Goal: Information Seeking & Learning: Learn about a topic

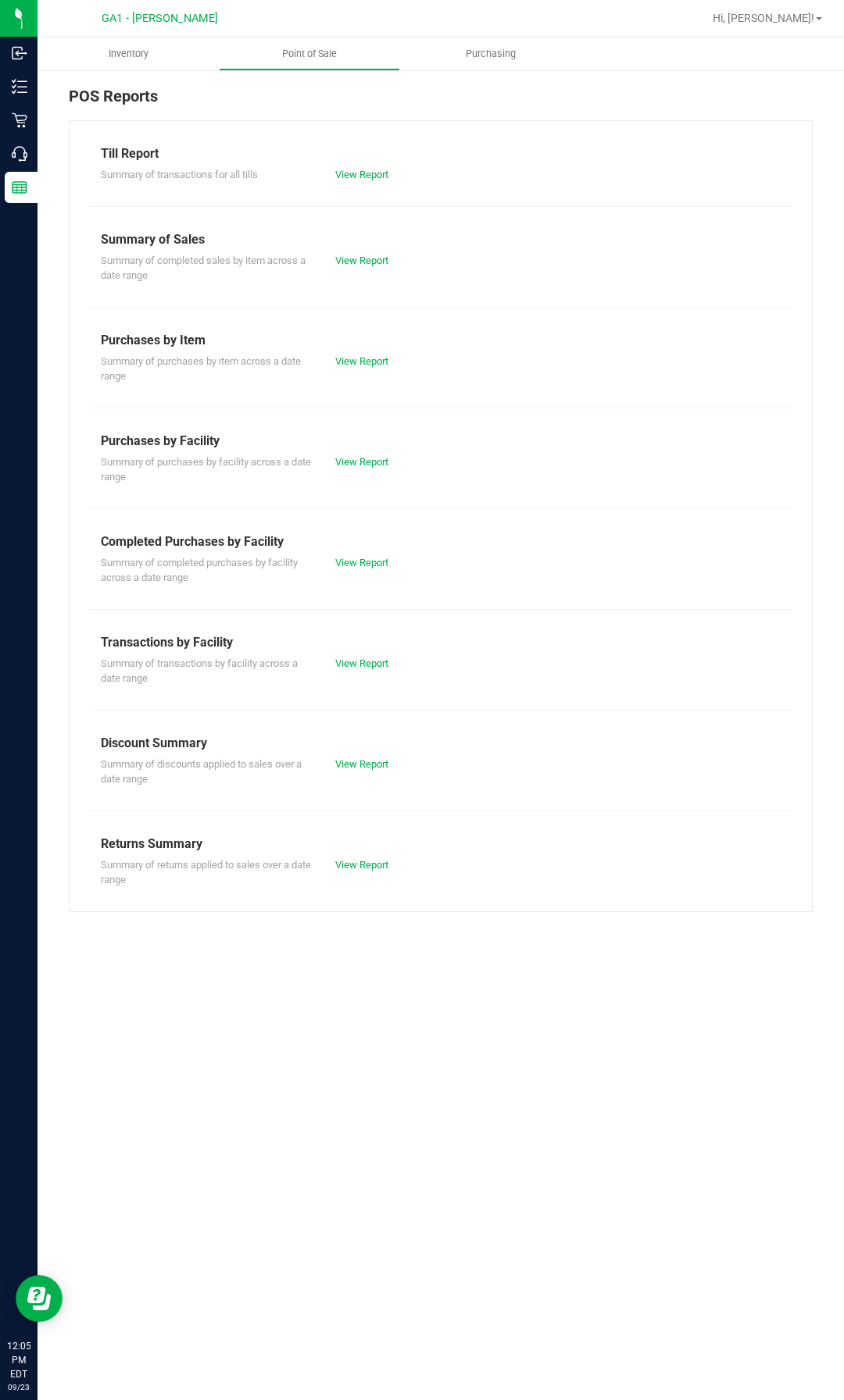
drag, startPoint x: 368, startPoint y: 234, endPoint x: 372, endPoint y: 246, distance: 12.6
click at [369, 236] on div "Summary of Sales" at bounding box center [441, 240] width 680 height 19
click at [372, 251] on div "Summary of completed sales by item across a date range View Report" at bounding box center [440, 265] width 703 height 34
click at [372, 254] on div "Summary of completed sales by item across a date range View Report" at bounding box center [440, 265] width 703 height 34
click at [372, 256] on link "View Report" at bounding box center [361, 260] width 53 height 12
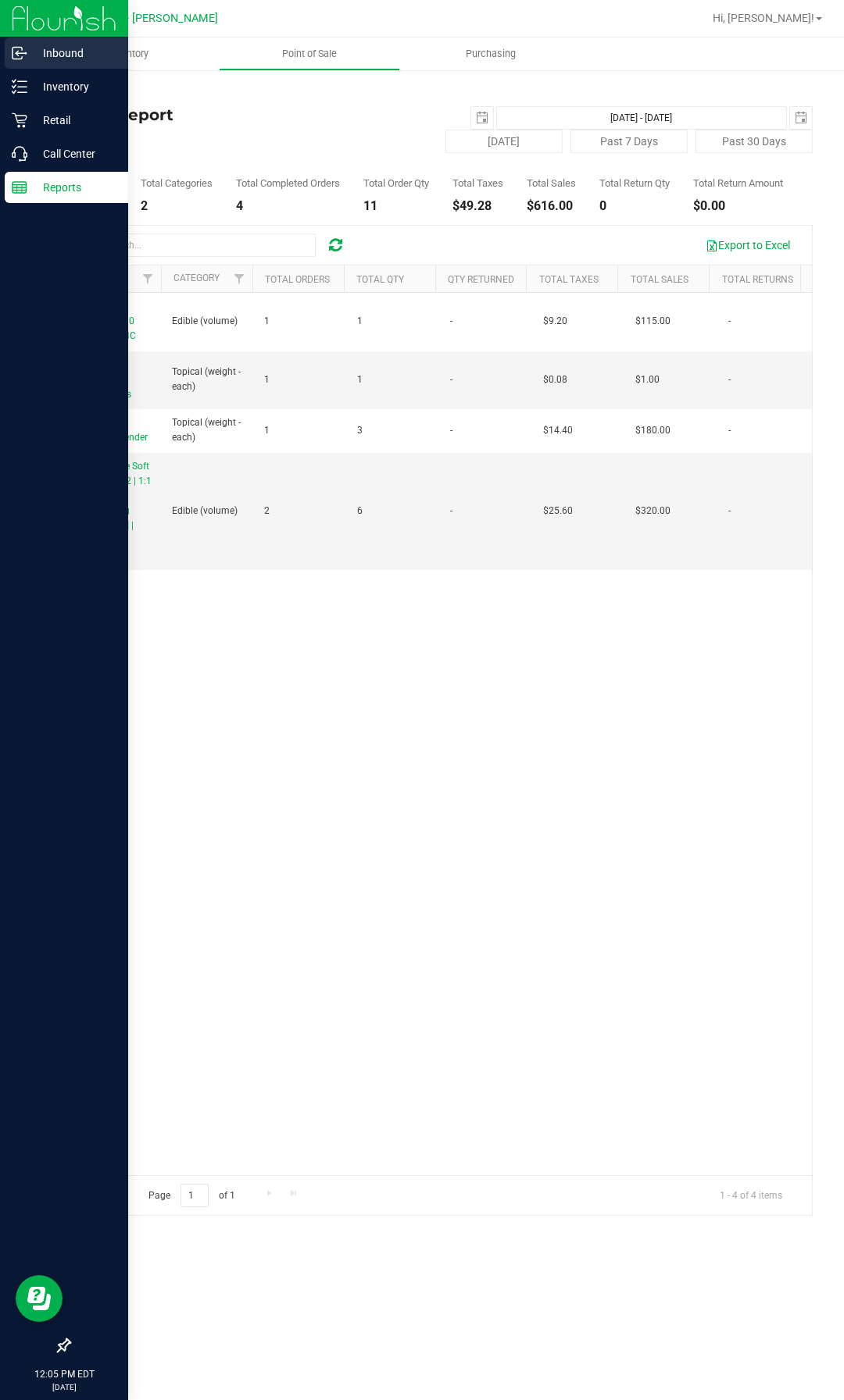
click at [57, 40] on div "Inbound" at bounding box center [67, 52] width 124 height 31
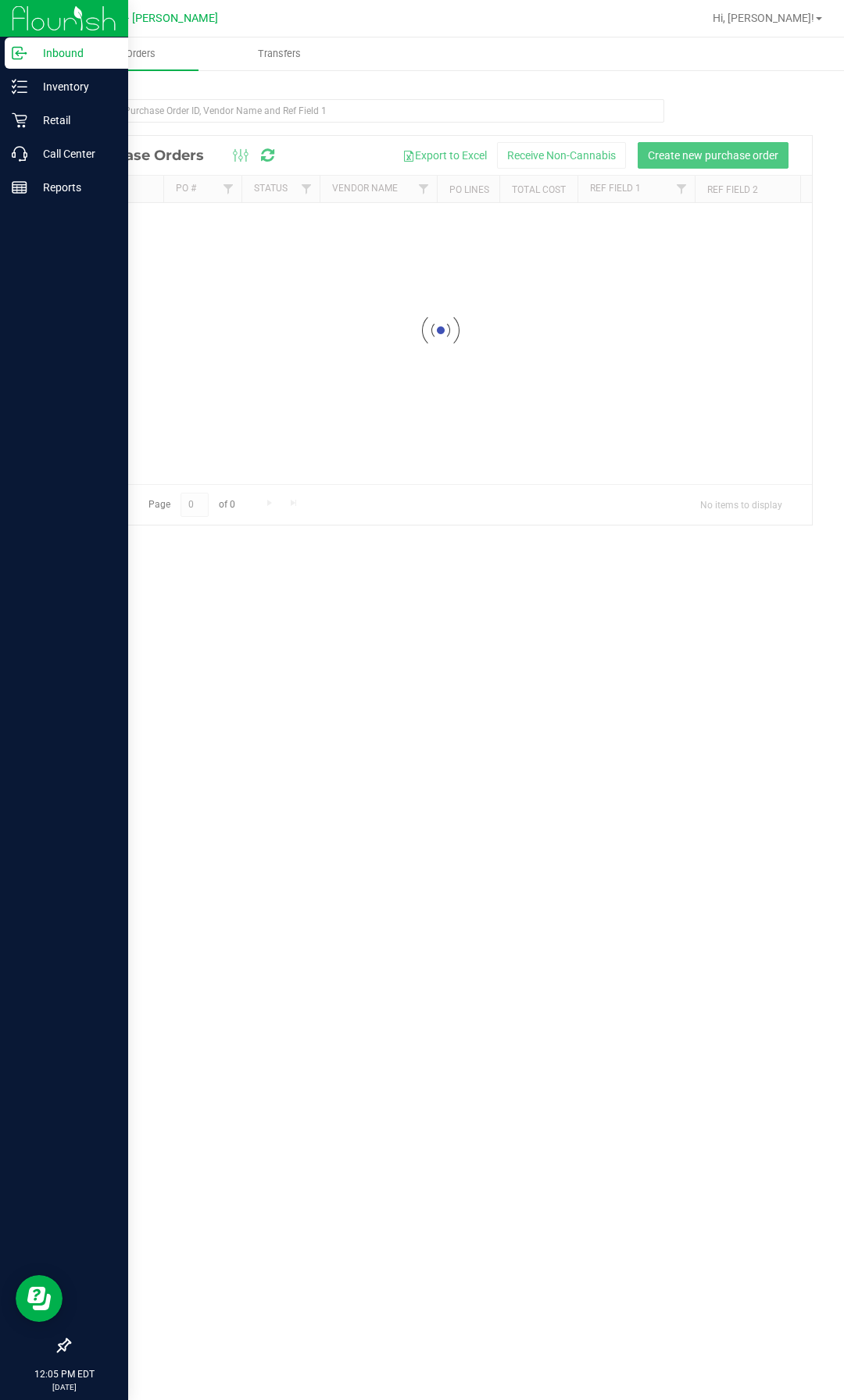
click at [63, 21] on img at bounding box center [64, 18] width 105 height 36
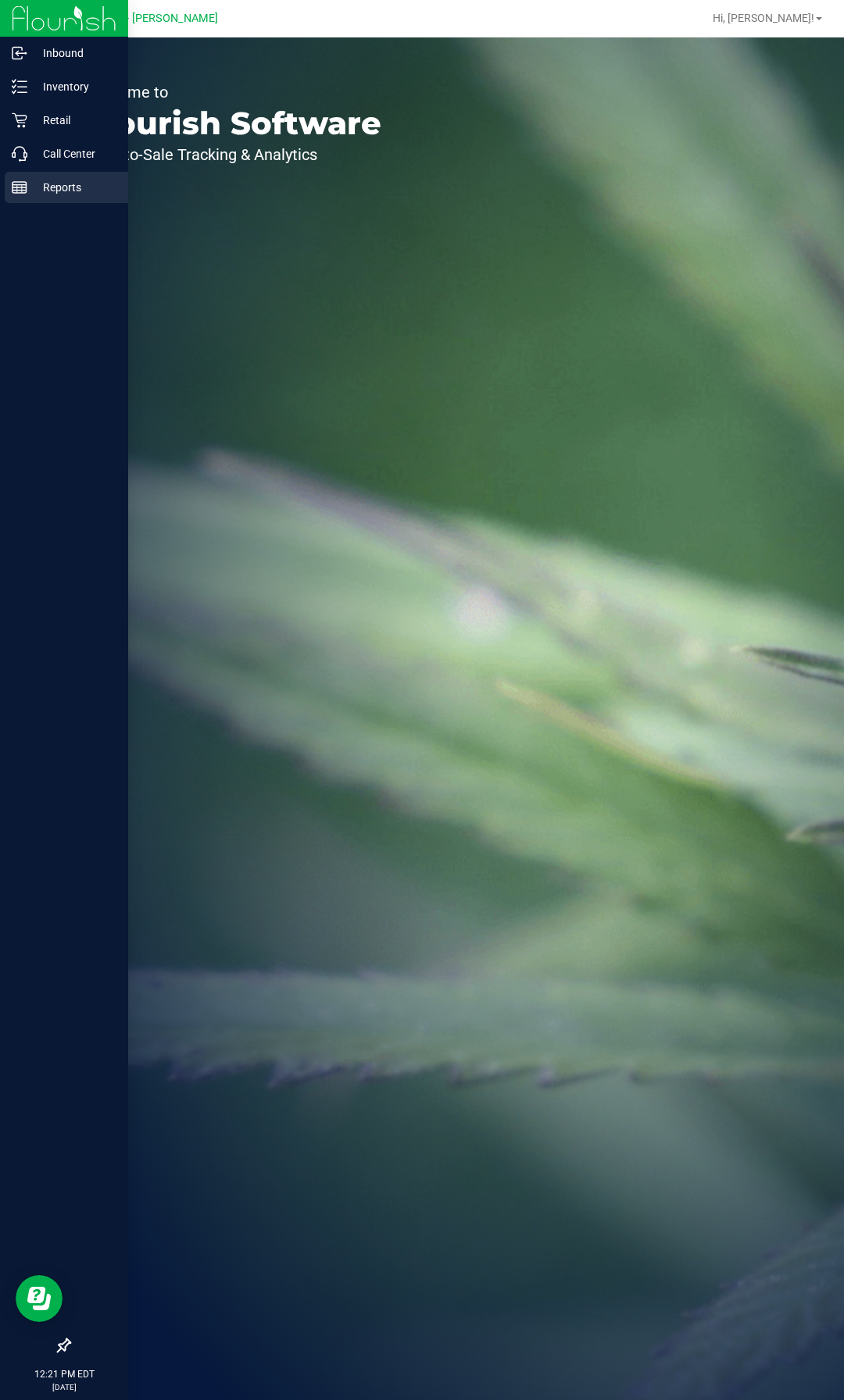
click at [59, 190] on p "Reports" at bounding box center [74, 188] width 94 height 19
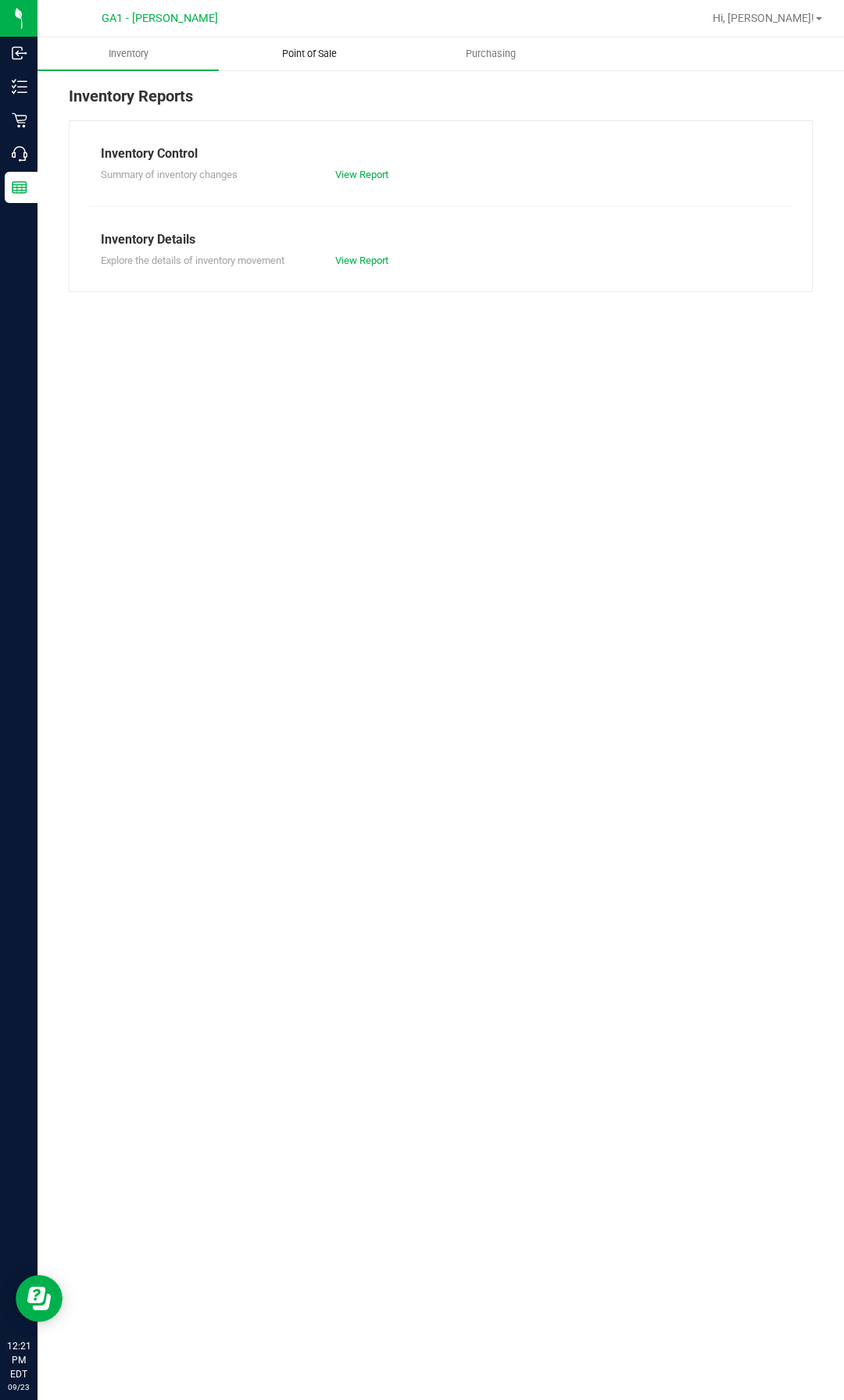
click at [294, 53] on span "Point of Sale" at bounding box center [309, 54] width 97 height 14
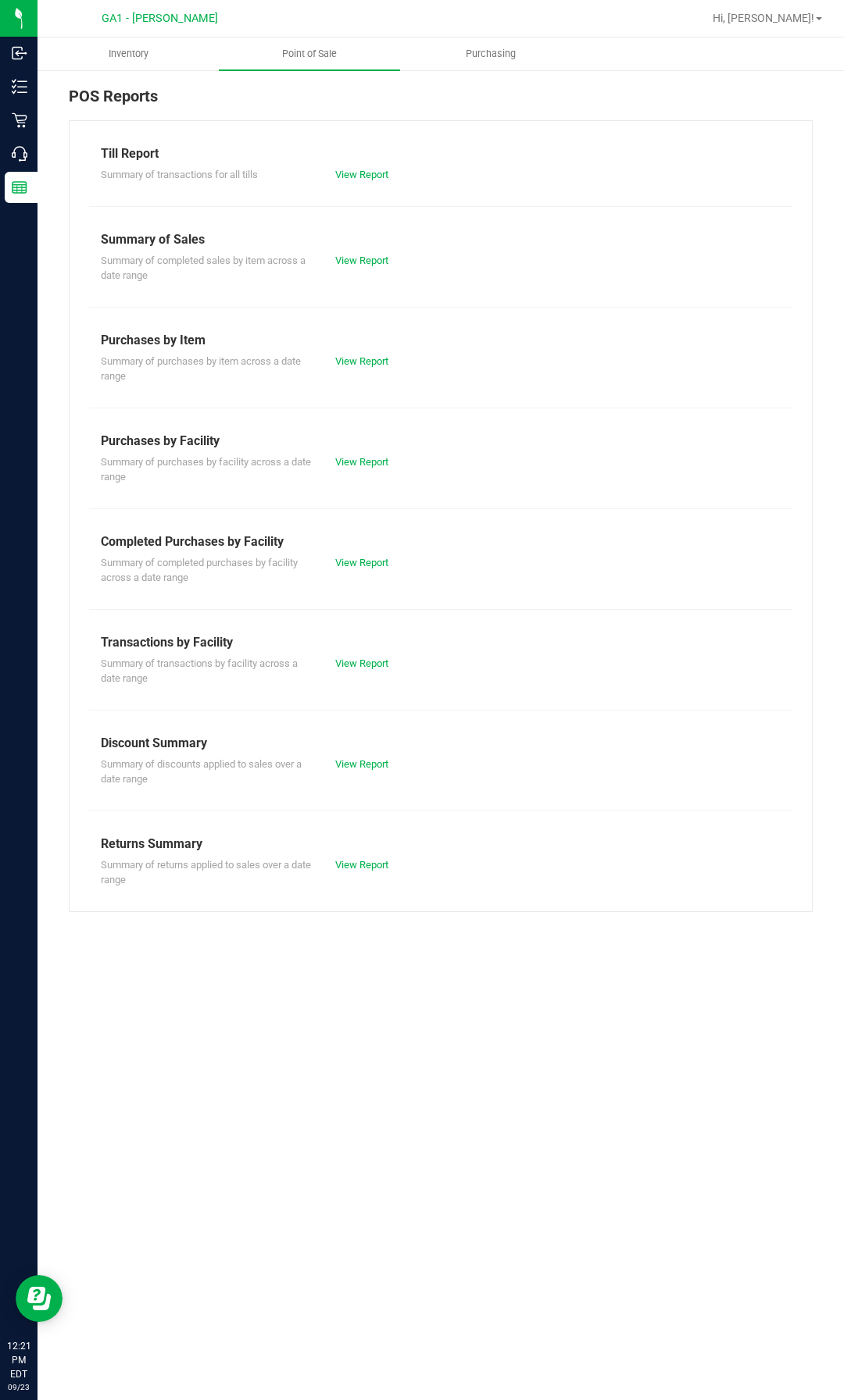
click at [360, 163] on div "Summary of transactions for all tills View Report" at bounding box center [440, 173] width 703 height 20
click at [358, 174] on link "View Report" at bounding box center [361, 174] width 53 height 12
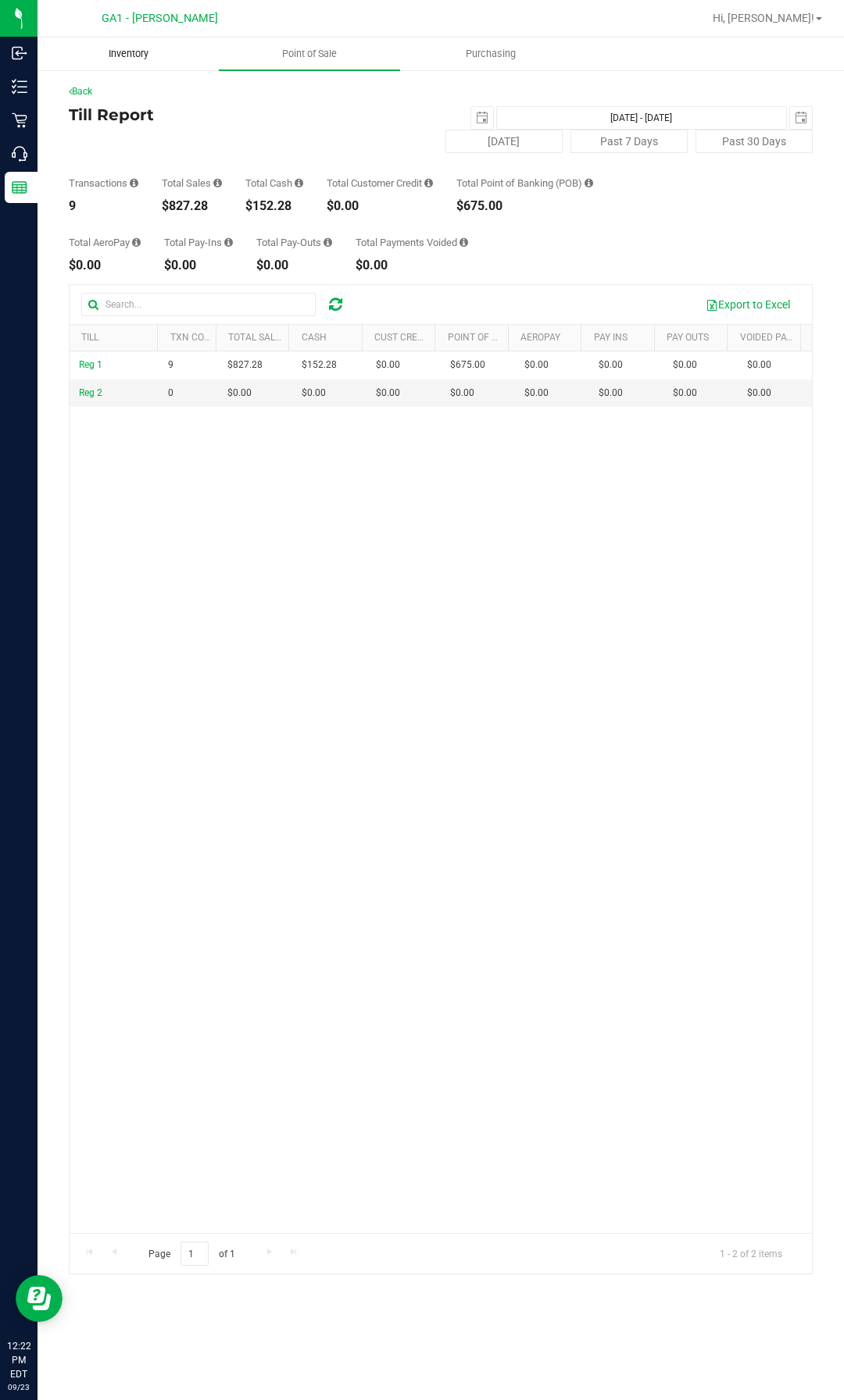
click at [155, 51] on span "Inventory" at bounding box center [128, 54] width 82 height 14
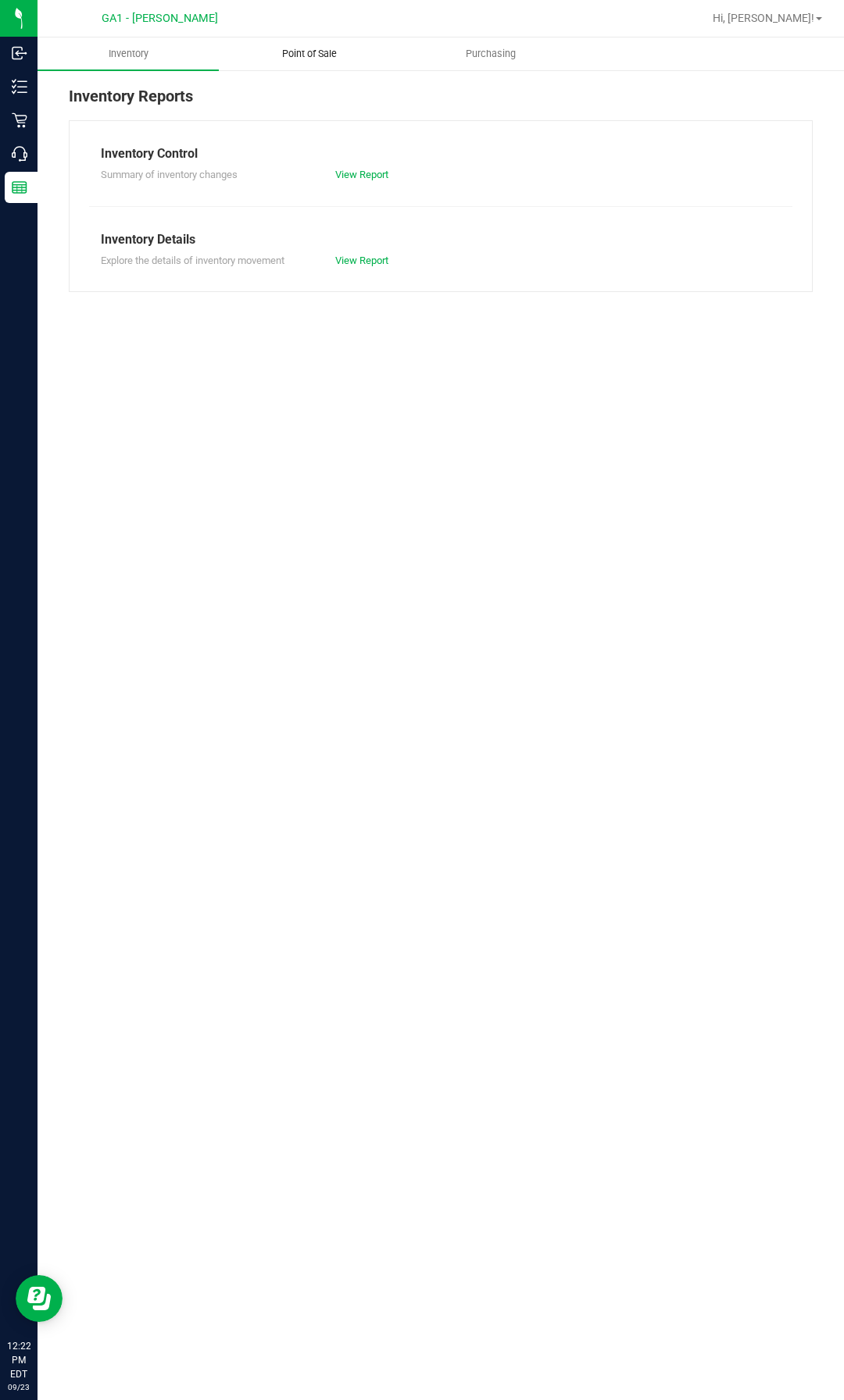
click at [296, 47] on span "Point of Sale" at bounding box center [309, 54] width 97 height 14
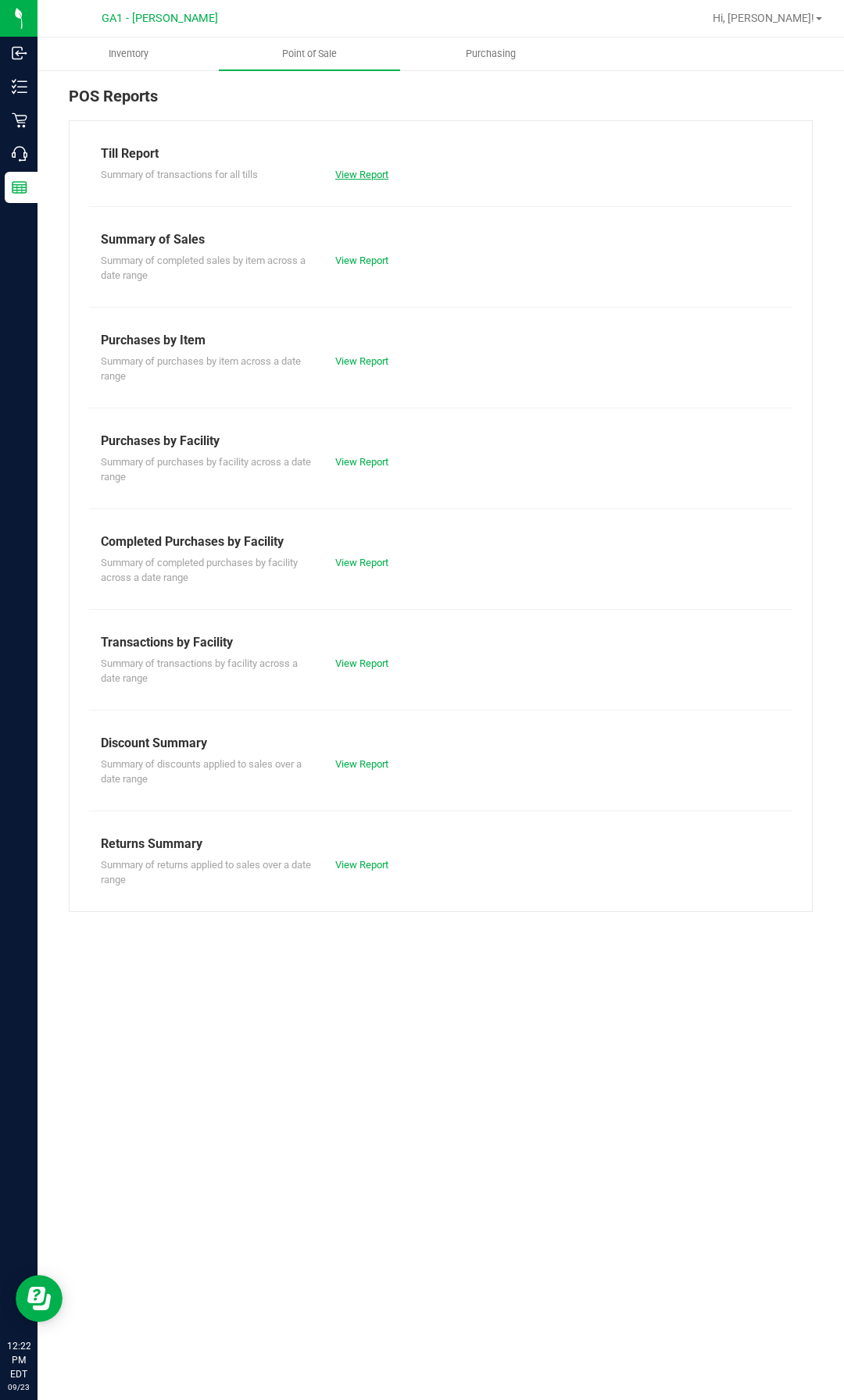
click at [382, 180] on link "View Report" at bounding box center [361, 174] width 53 height 12
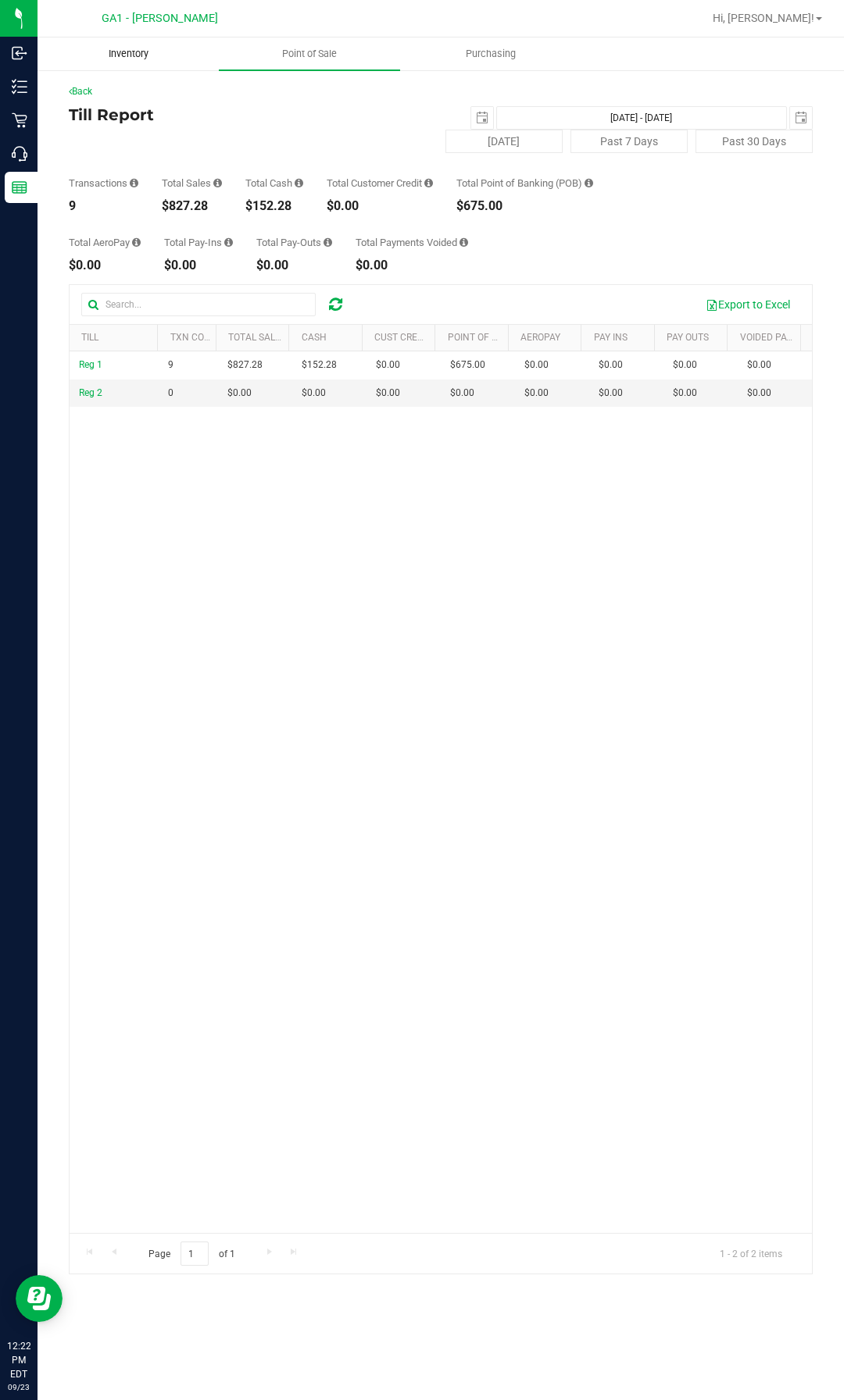
click at [137, 46] on uib-tab-heading "Inventory" at bounding box center [128, 53] width 180 height 31
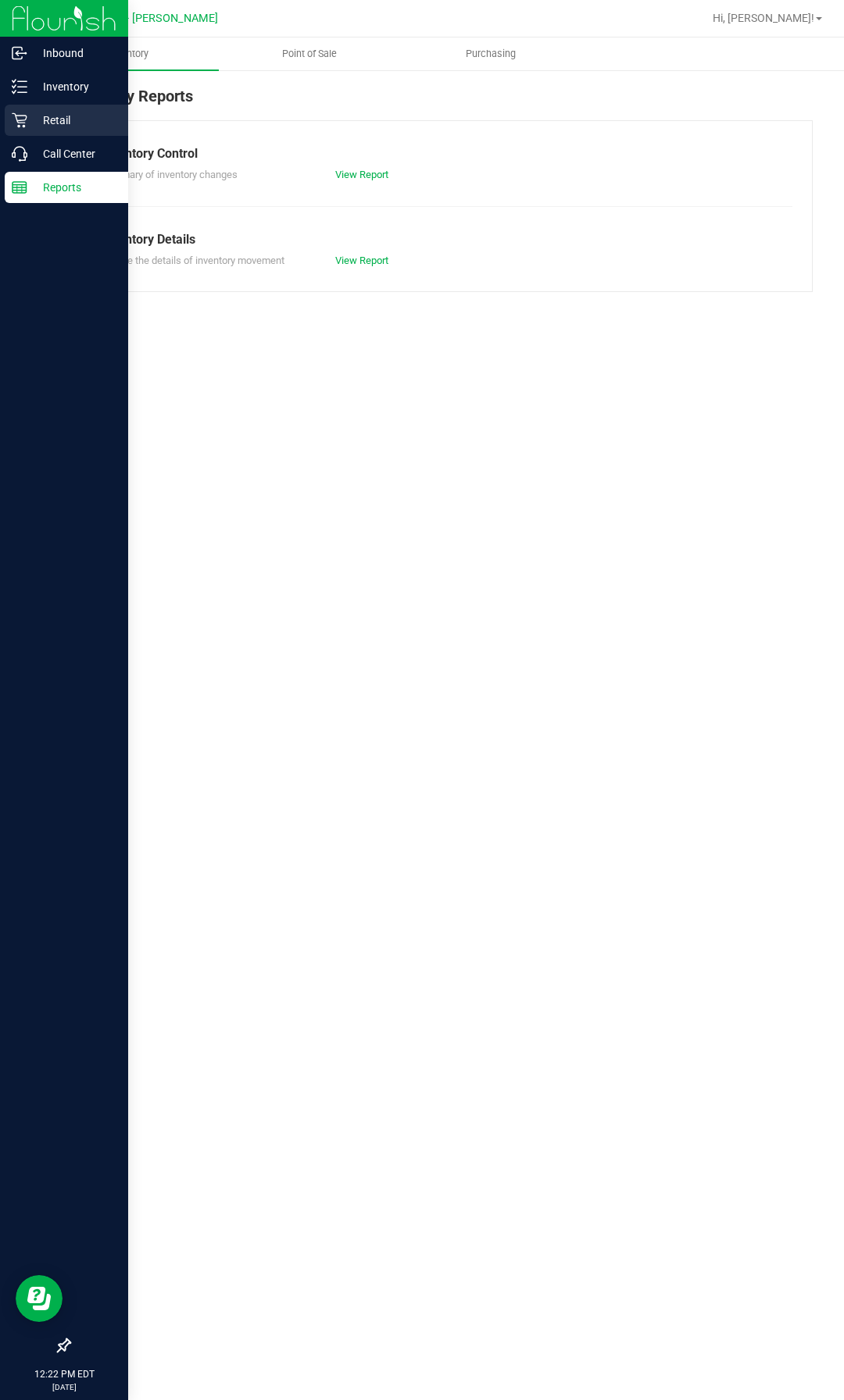
click at [17, 131] on div "Retail" at bounding box center [67, 120] width 124 height 31
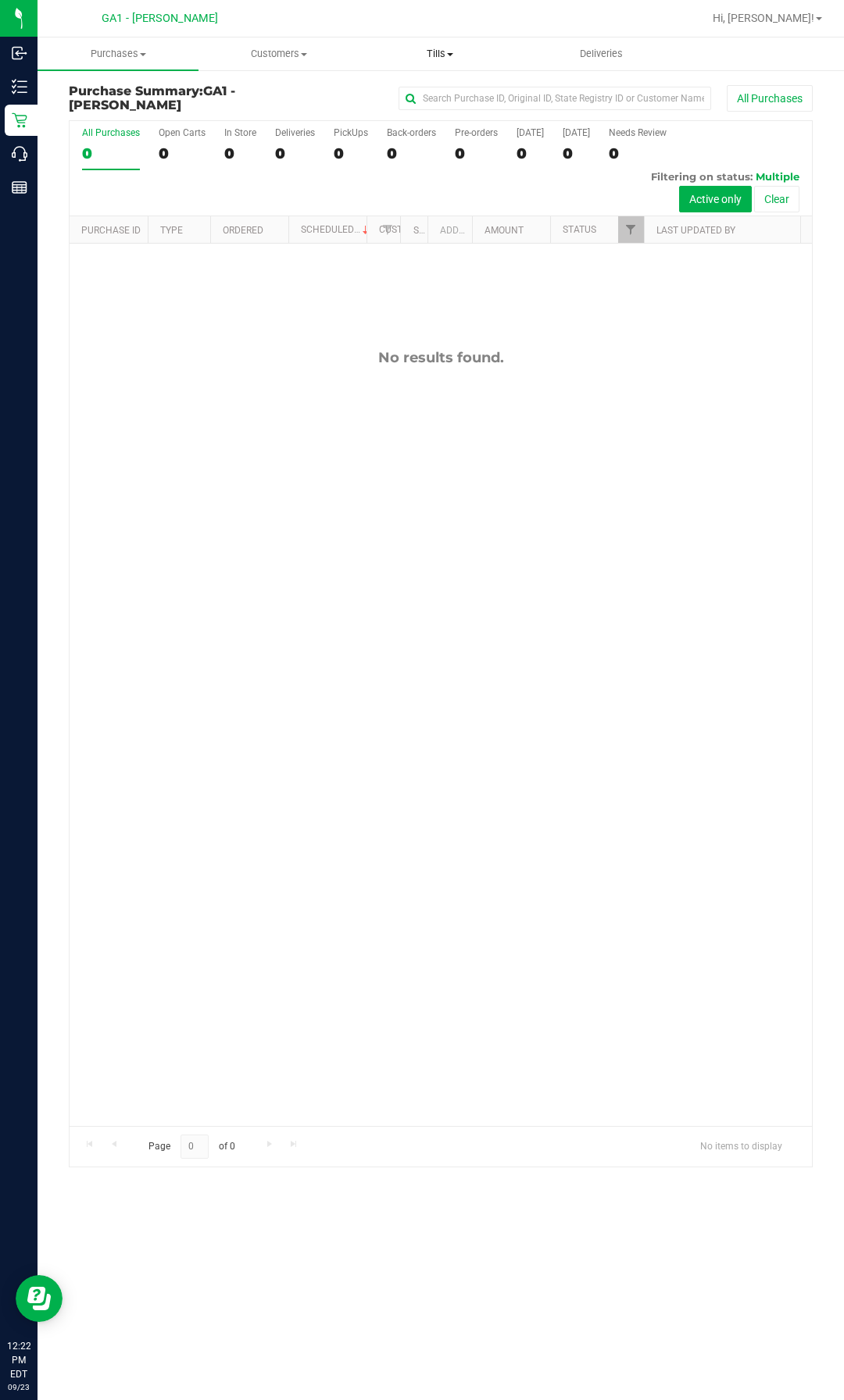
click at [427, 54] on span "Tills" at bounding box center [439, 54] width 159 height 14
click at [402, 88] on span "Manage tills" at bounding box center [411, 93] width 105 height 13
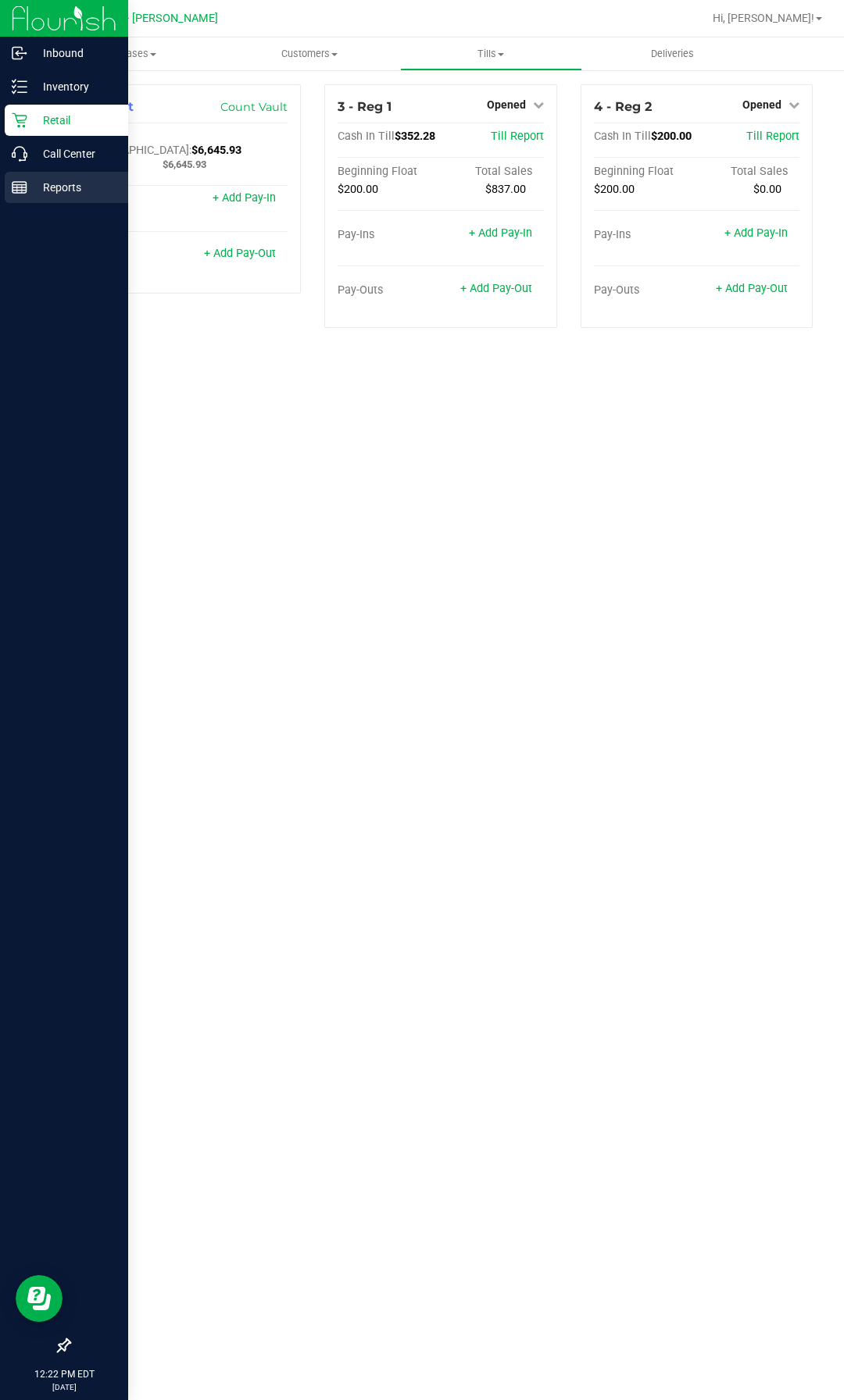
click at [60, 177] on div "Reports" at bounding box center [67, 187] width 124 height 31
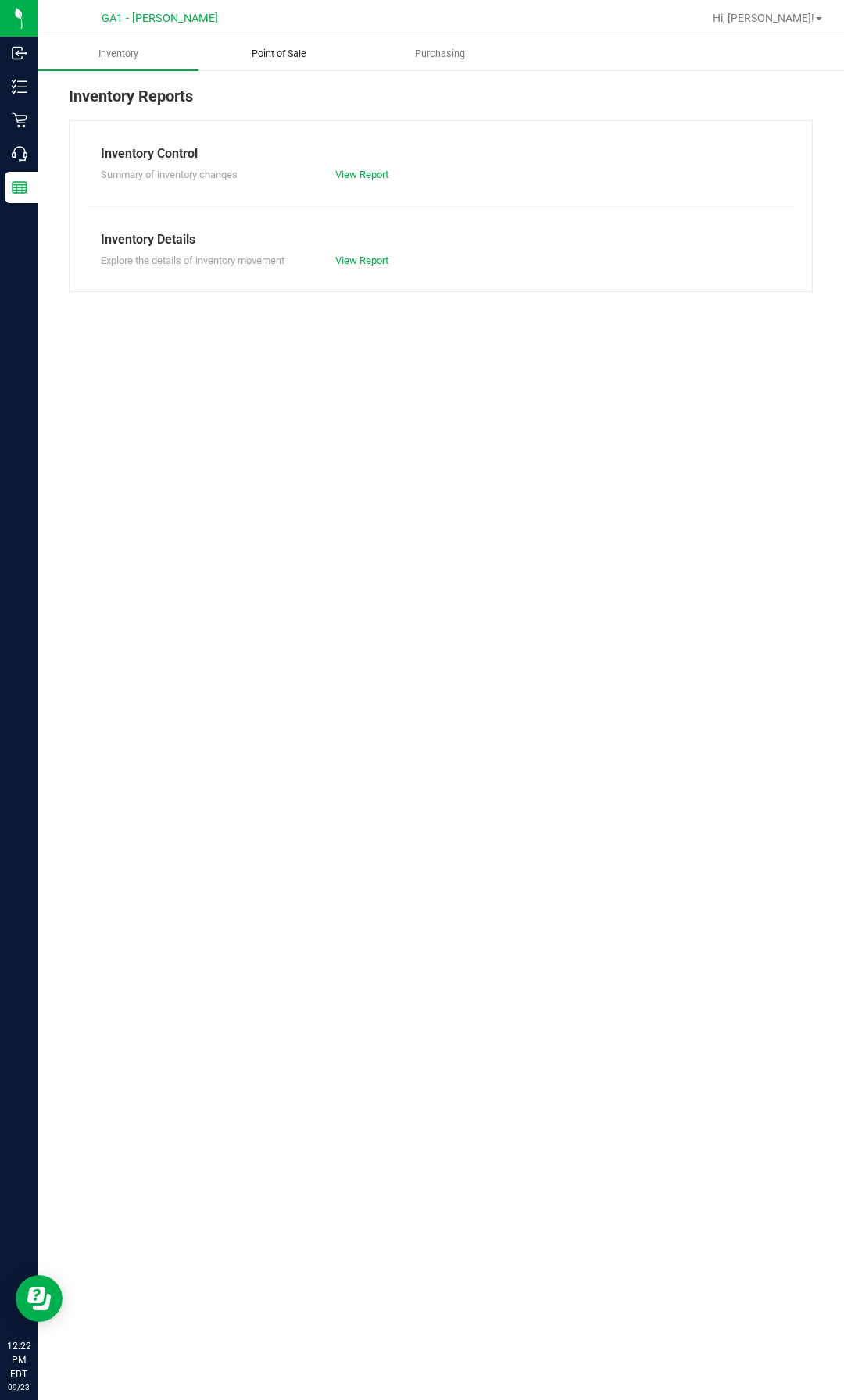
click at [273, 62] on uib-tab-heading "Point of Sale" at bounding box center [278, 53] width 159 height 31
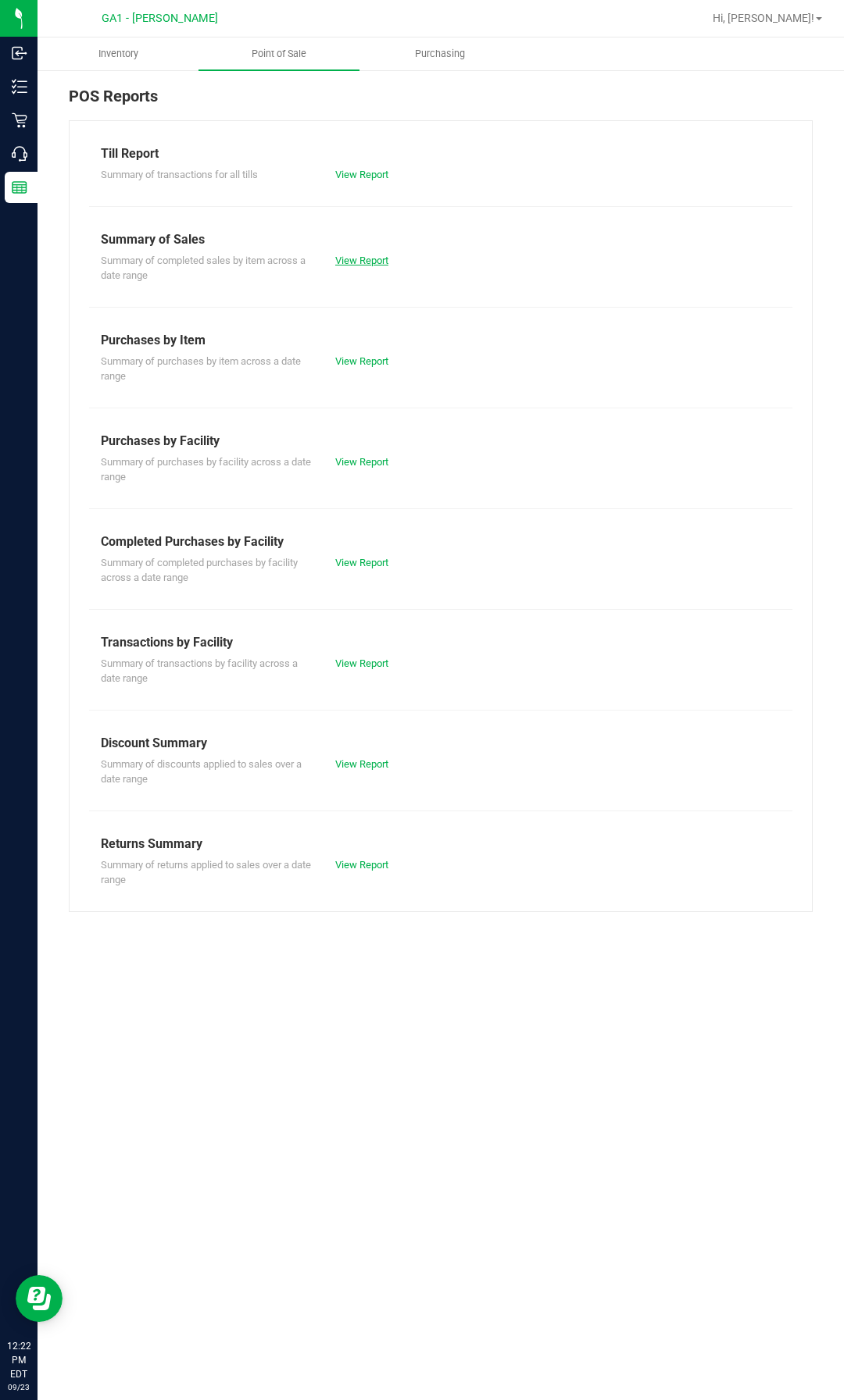
click at [346, 254] on link "View Report" at bounding box center [361, 260] width 53 height 12
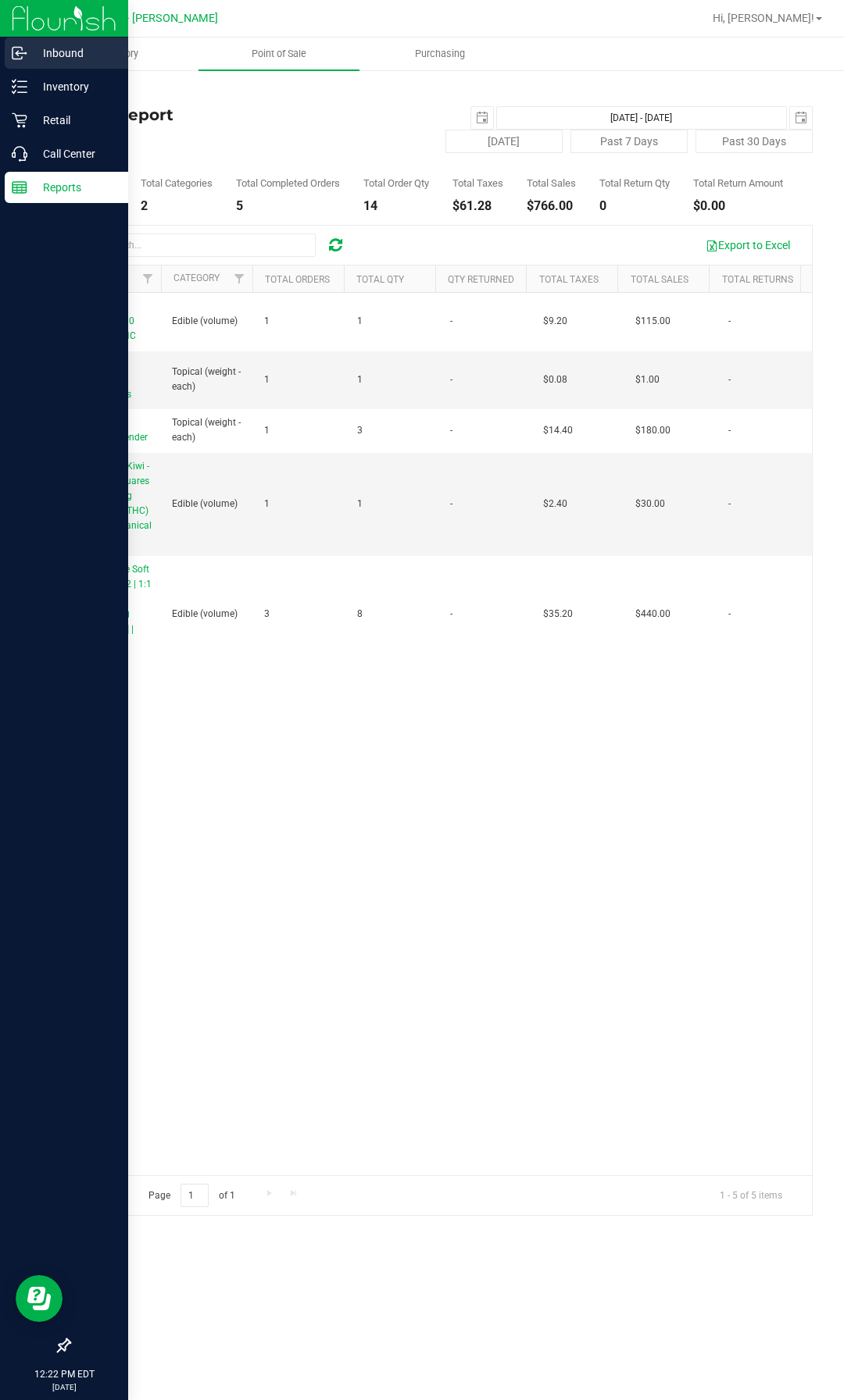
click at [44, 49] on p "Inbound" at bounding box center [74, 53] width 94 height 19
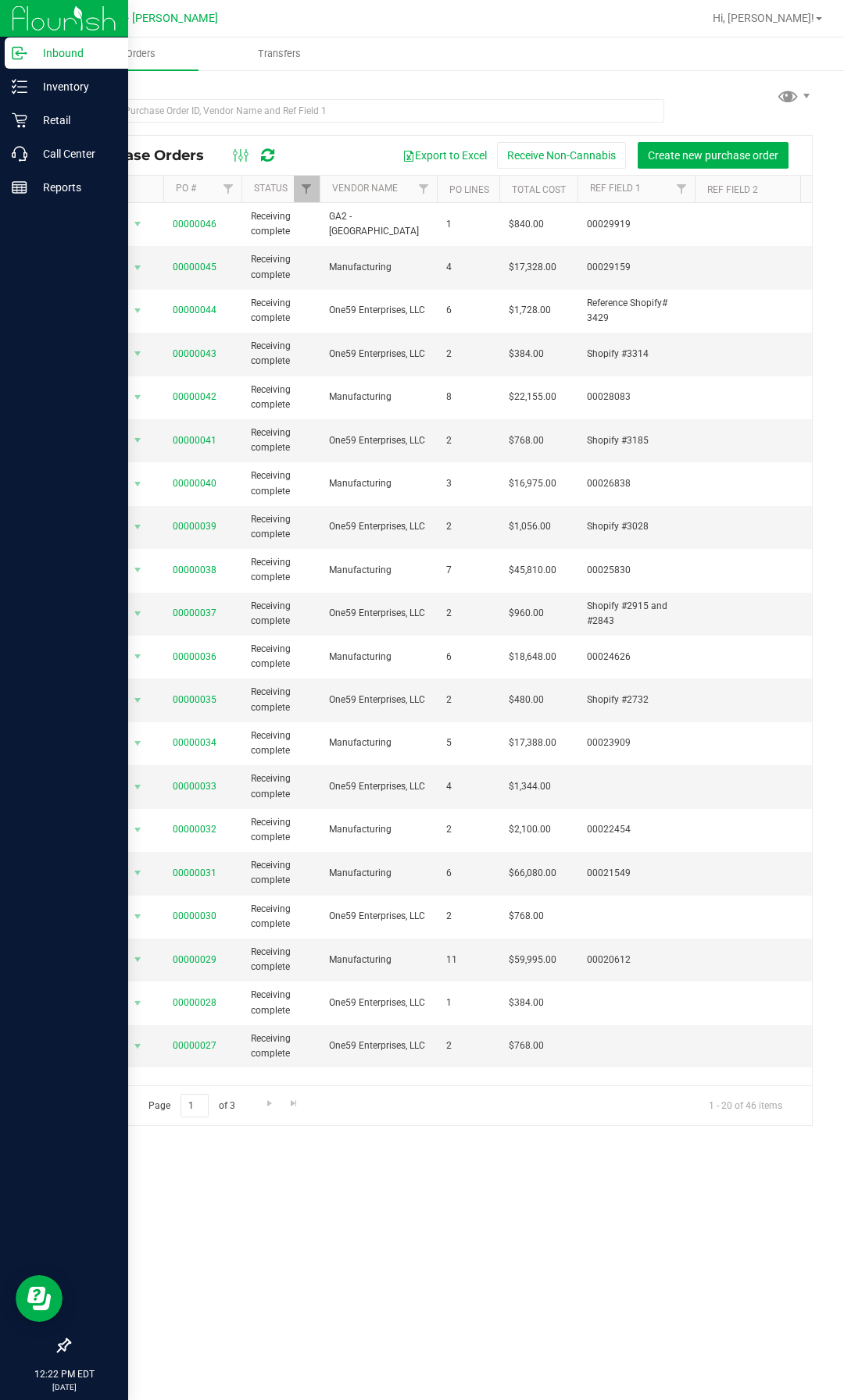
click at [61, 17] on img at bounding box center [64, 18] width 105 height 36
